Goal: Navigation & Orientation: Find specific page/section

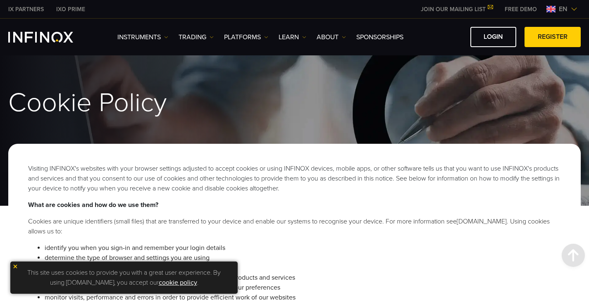
click at [588, 0] on html "IX PARTNERS IXO PRIME JOIN OUR MAILING LIST Never Miss a Trading Opportunity wi…" at bounding box center [294, 288] width 589 height 577
click at [325, 40] on link "ABOUT" at bounding box center [330, 37] width 29 height 10
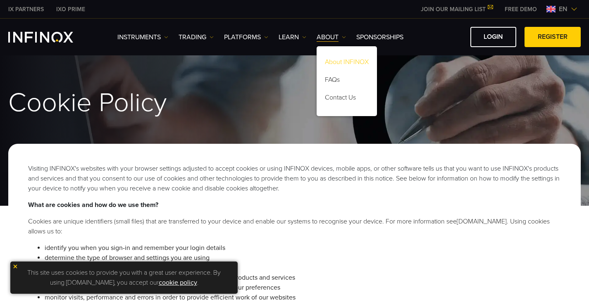
click at [331, 60] on link "About INFINOX" at bounding box center [346, 64] width 60 height 18
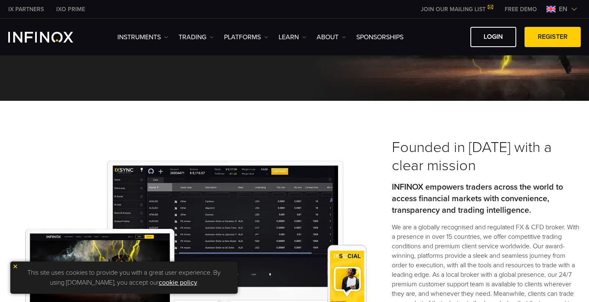
scroll to position [236, 0]
